Goal: Check status: Check status

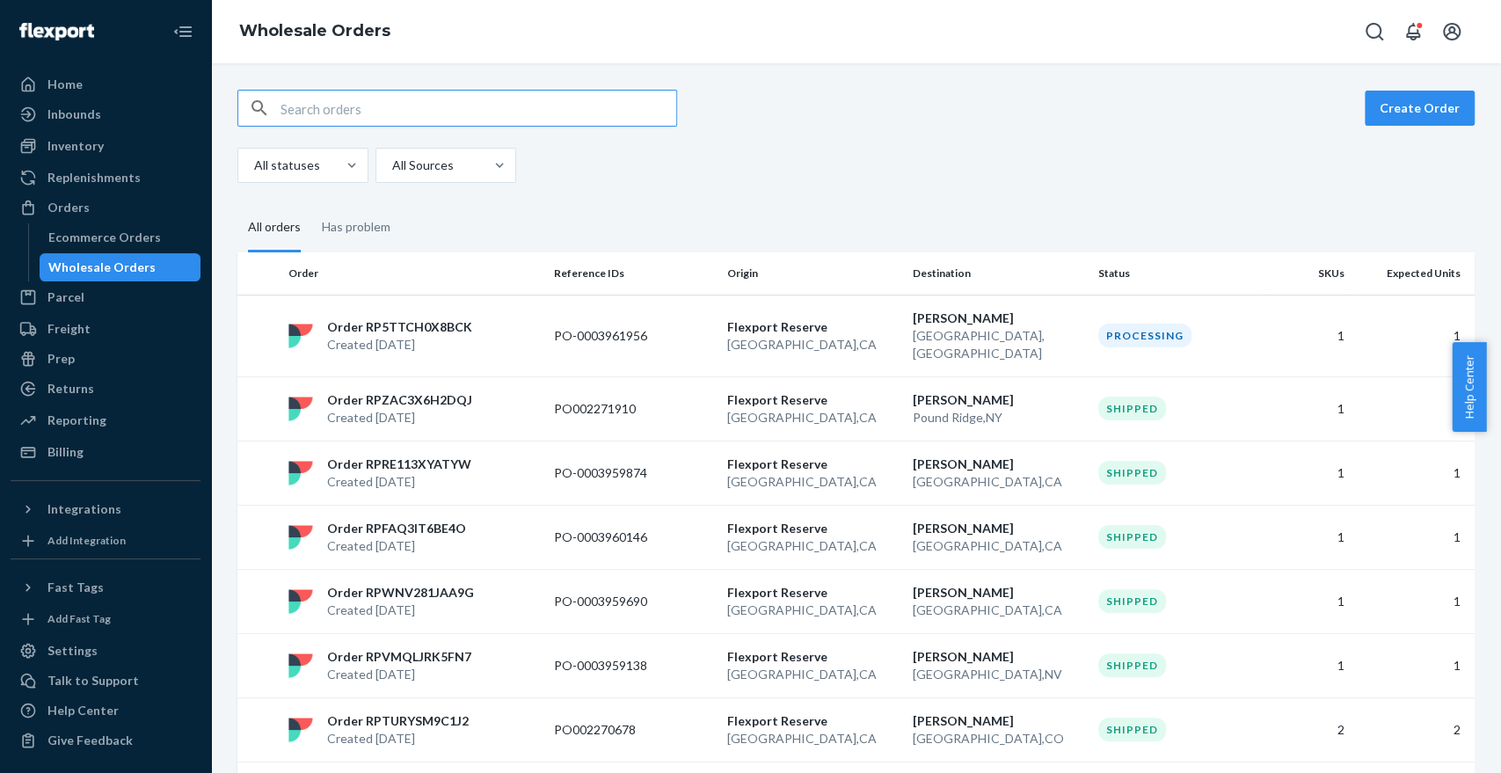
paste input "1ZX8R1710343870707"
type input "1ZX8R1710343870707"
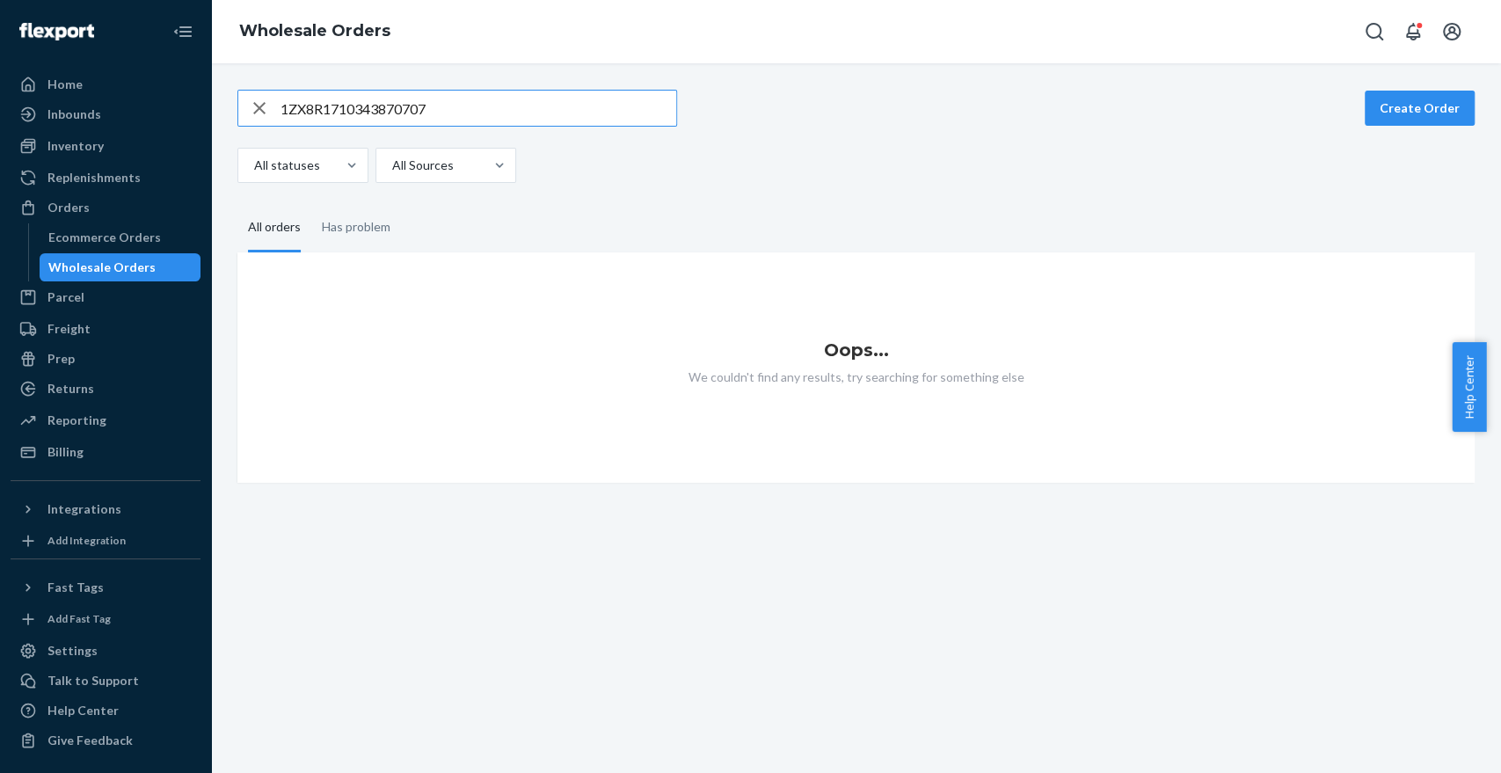
click at [478, 120] on input "1ZX8R1710343870707" at bounding box center [479, 108] width 396 height 35
type input "1ZX8R1710343870707"
click at [260, 107] on icon "button" at bounding box center [259, 108] width 21 height 35
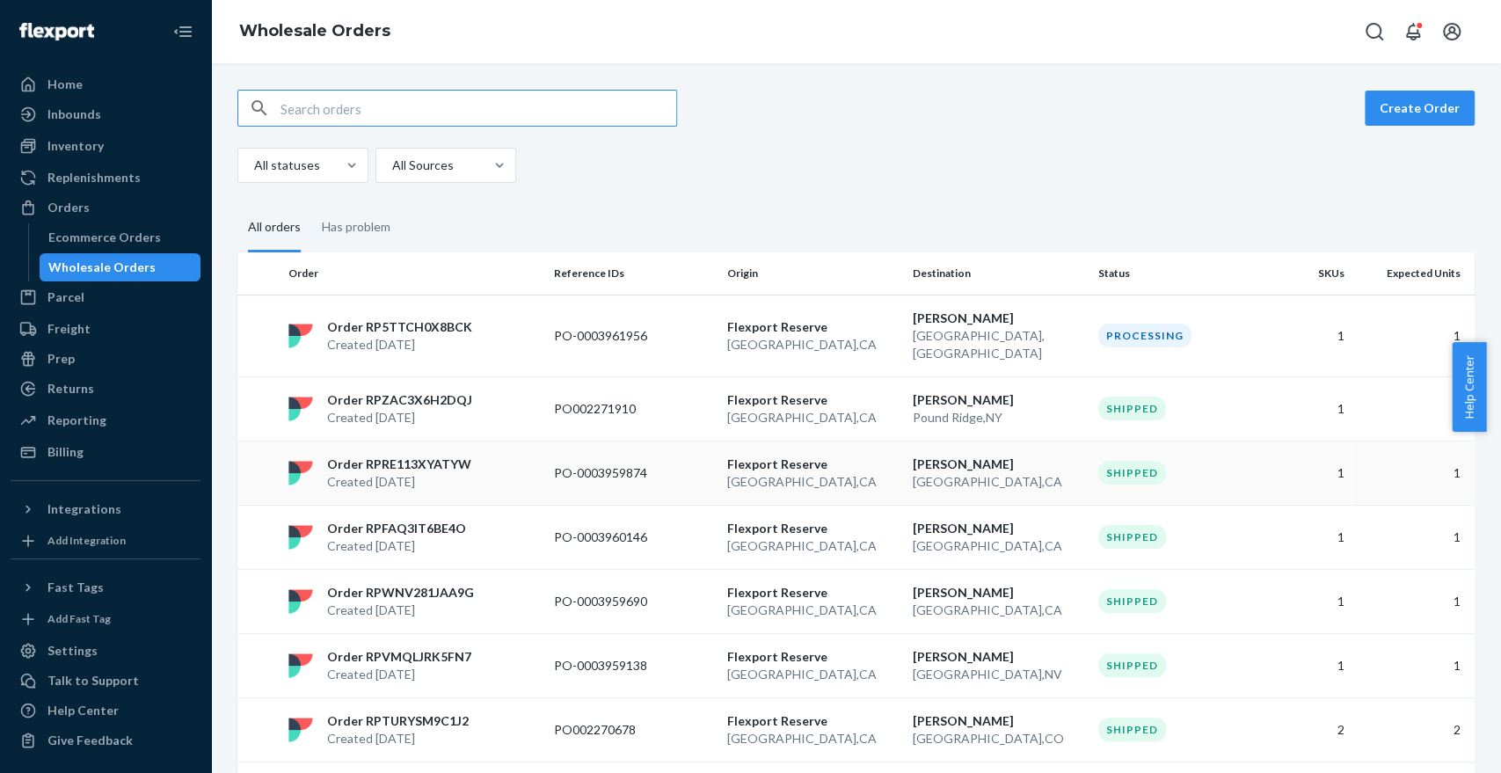
paste input "971650935"
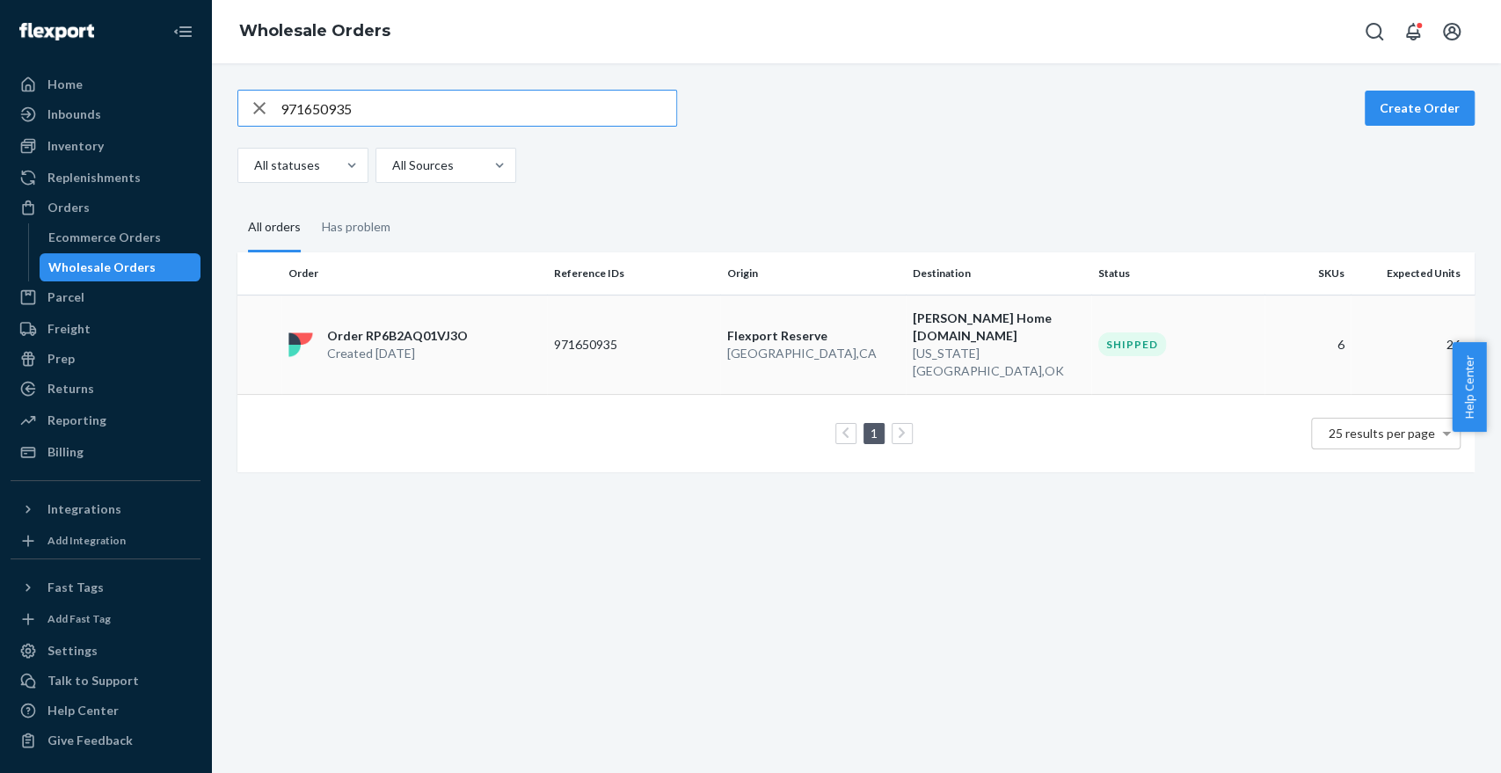
type input "971650935"
click at [491, 329] on div "Order RP6B2AQ01VJ3O Created Aug 18, 2025" at bounding box center [414, 344] width 266 height 35
click at [247, 105] on div "button" at bounding box center [259, 108] width 42 height 35
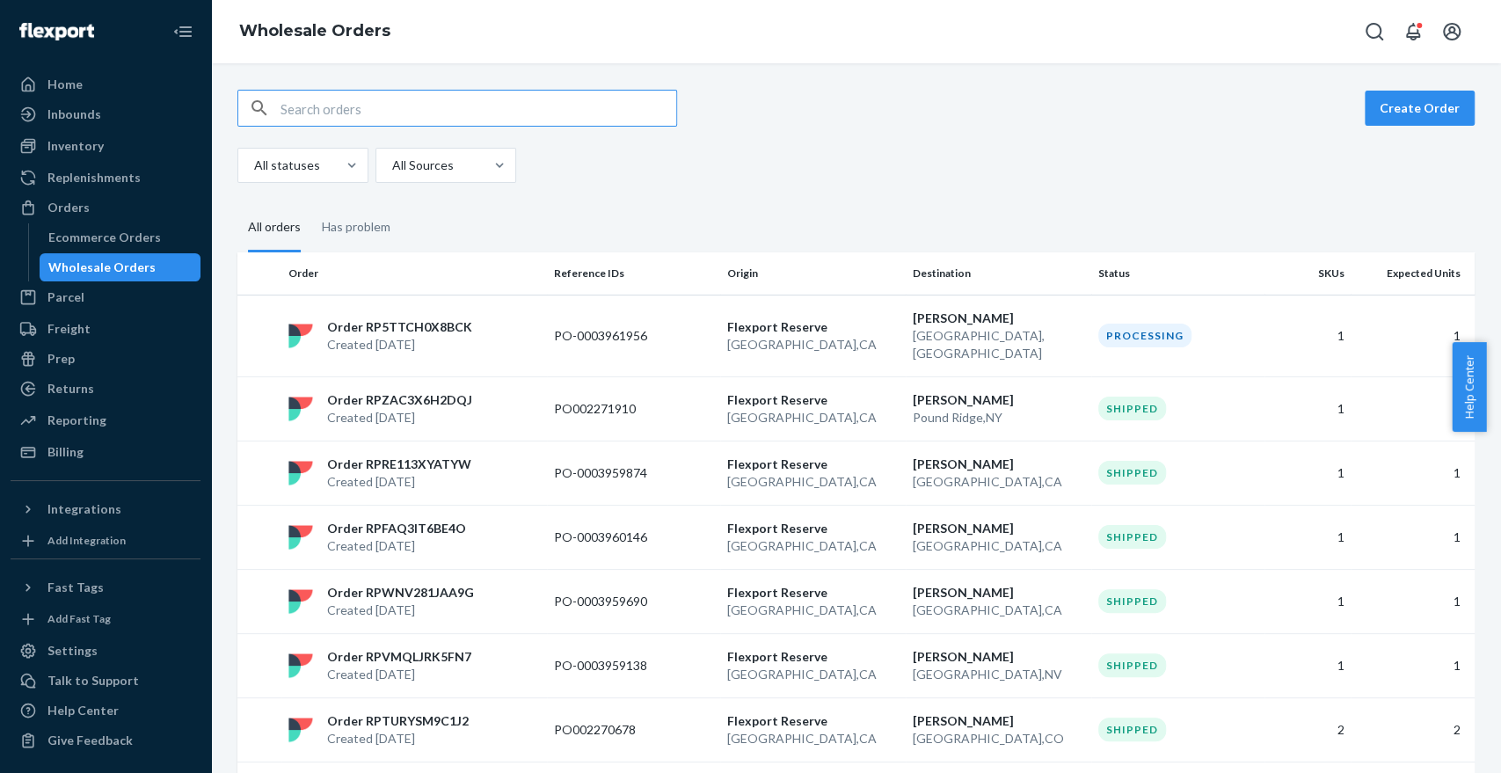
paste input "971650935"
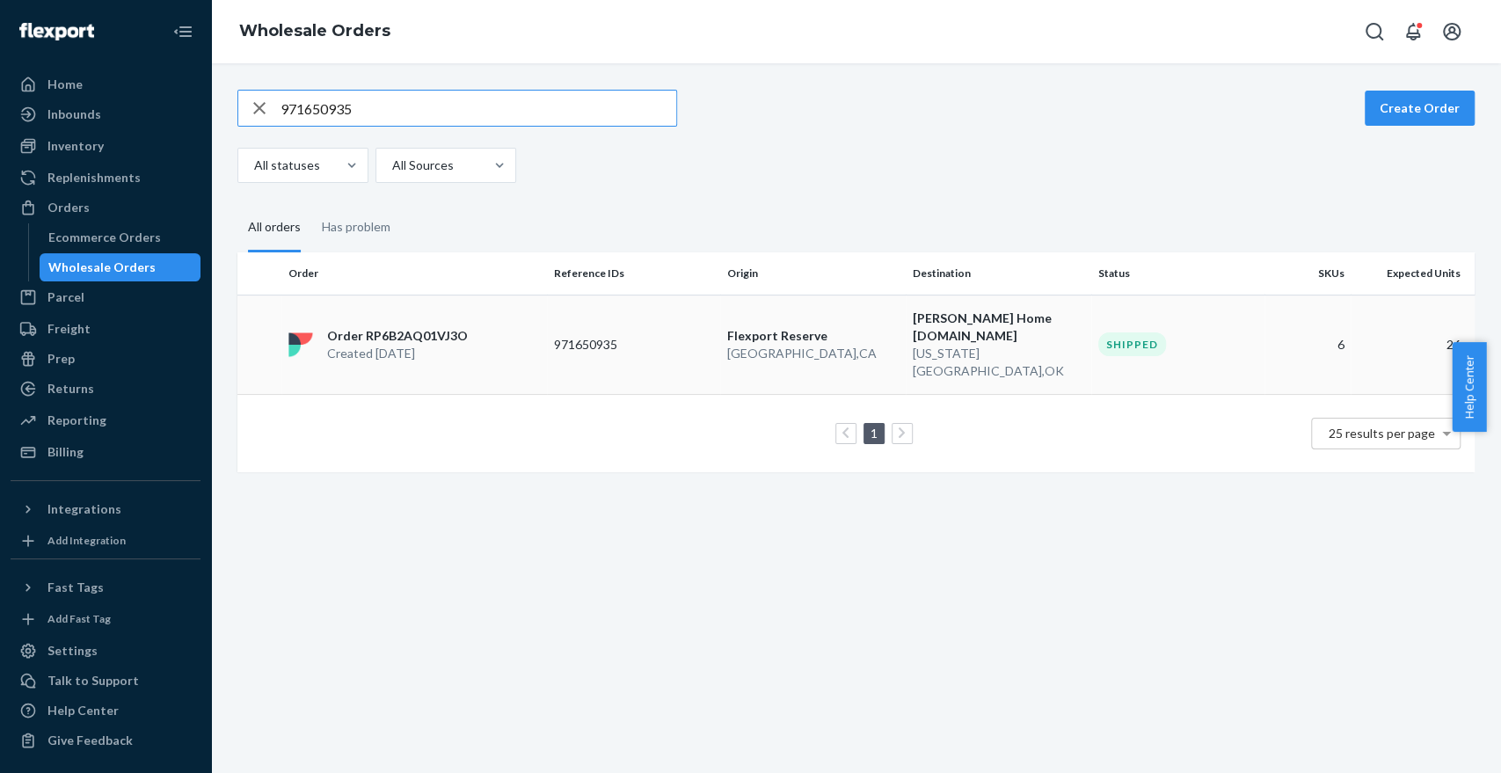
type input "971650935"
click at [514, 341] on div "Order RP6B2AQ01VJ3O Created Aug 18, 2025" at bounding box center [414, 344] width 266 height 35
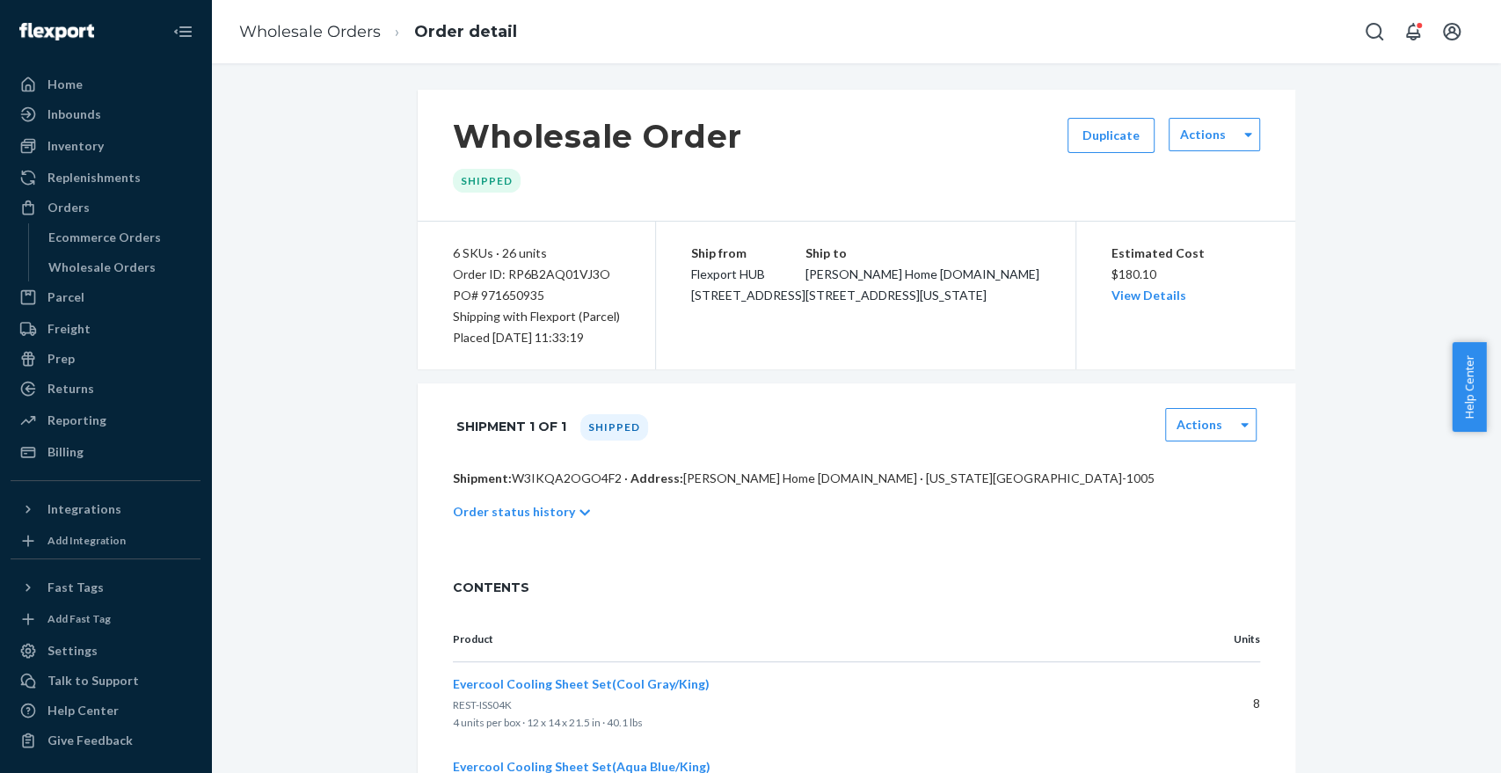
click at [566, 272] on div "Order ID: RP6B2AQ01VJ3O" at bounding box center [536, 274] width 167 height 21
copy div "RP6B2AQ01VJ3O"
